Goal: Find specific page/section: Find specific page/section

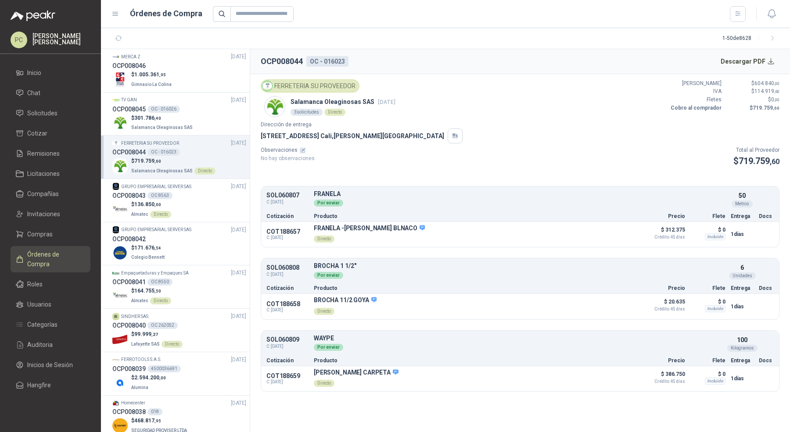
click at [53, 112] on span "Solicitudes" at bounding box center [42, 113] width 30 height 10
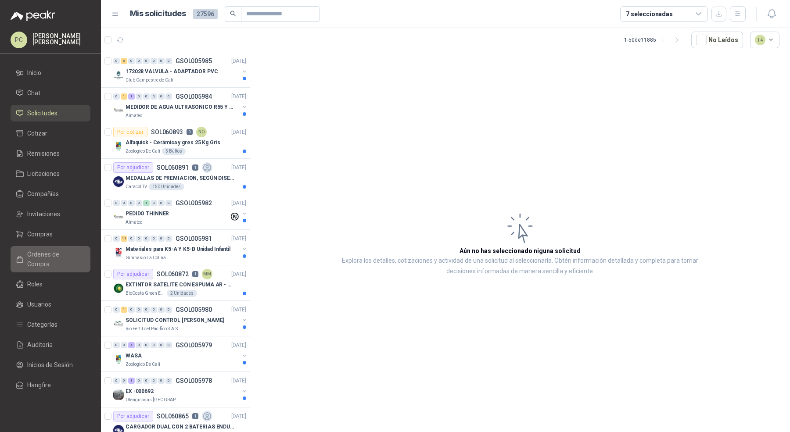
click at [76, 250] on span "Órdenes de Compra" at bounding box center [54, 259] width 55 height 19
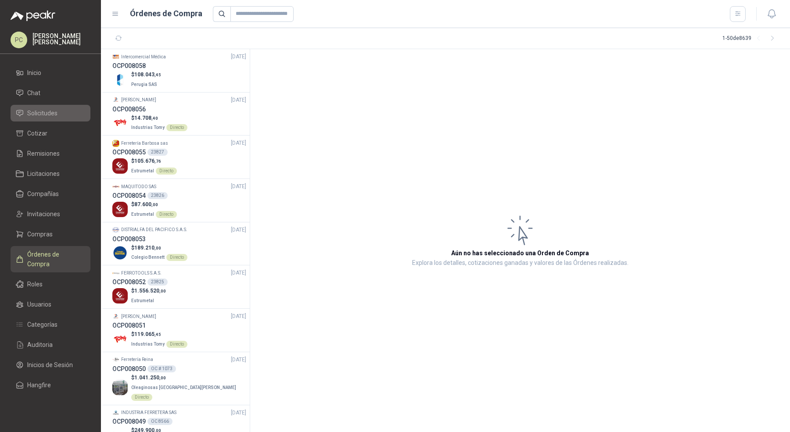
click at [45, 111] on span "Solicitudes" at bounding box center [42, 113] width 30 height 10
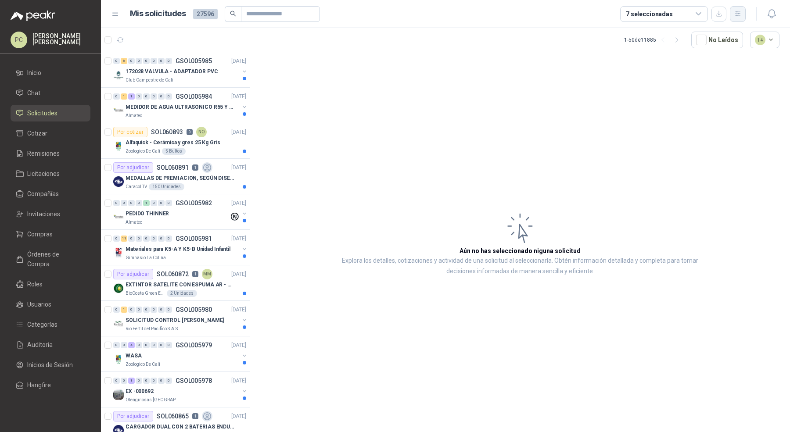
click at [738, 14] on icon "button" at bounding box center [737, 13] width 7 height 7
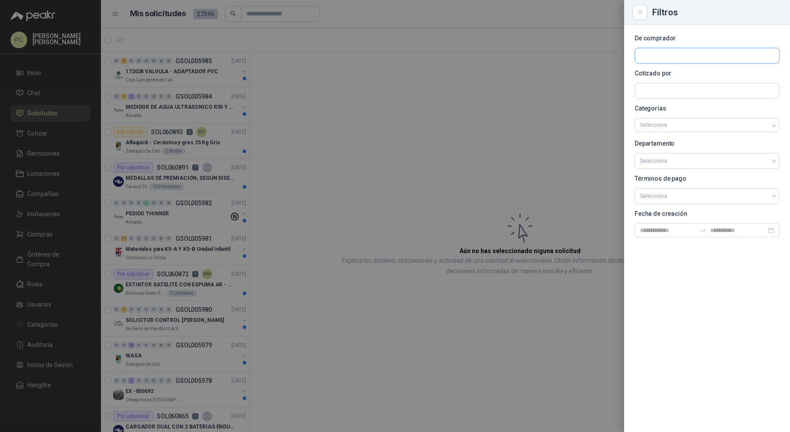
click at [712, 54] on input "text" at bounding box center [707, 55] width 144 height 15
type input "****"
click at [697, 74] on p "Alpina" at bounding box center [714, 74] width 119 height 5
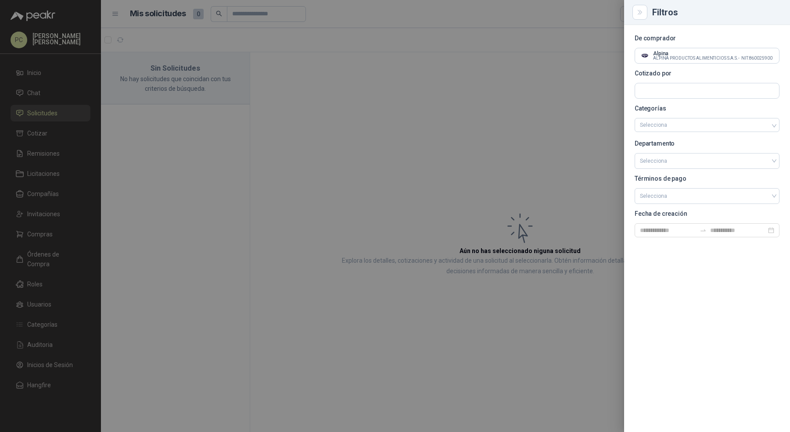
click at [594, 70] on div at bounding box center [395, 216] width 790 height 432
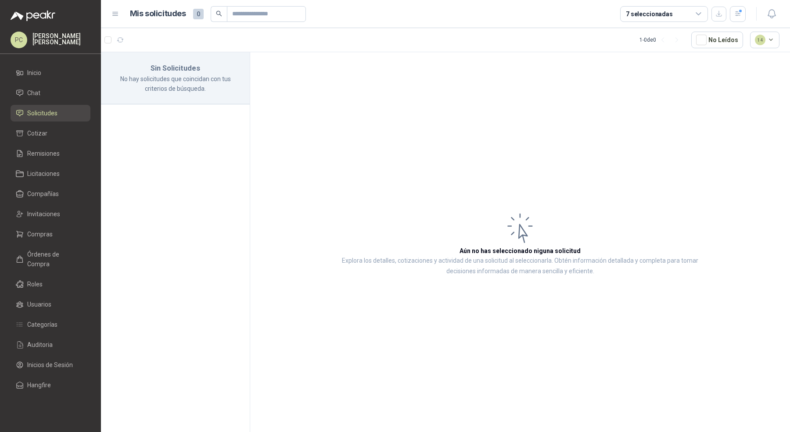
click at [40, 115] on span "Solicitudes" at bounding box center [42, 113] width 30 height 10
click at [40, 254] on span "Órdenes de Compra" at bounding box center [54, 259] width 55 height 19
